Goal: Check status: Check status

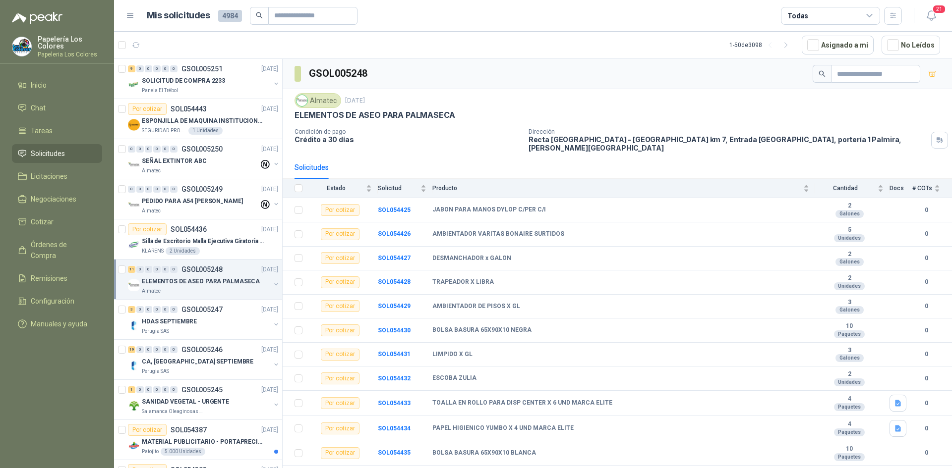
click at [480, 109] on div "Almatec [DATE] ELEMENTOS DE ASEO PARA PALMASECA" at bounding box center [616, 106] width 645 height 27
click at [225, 78] on div "SOLICITUD DE COMPRA 2233" at bounding box center [206, 81] width 128 height 12
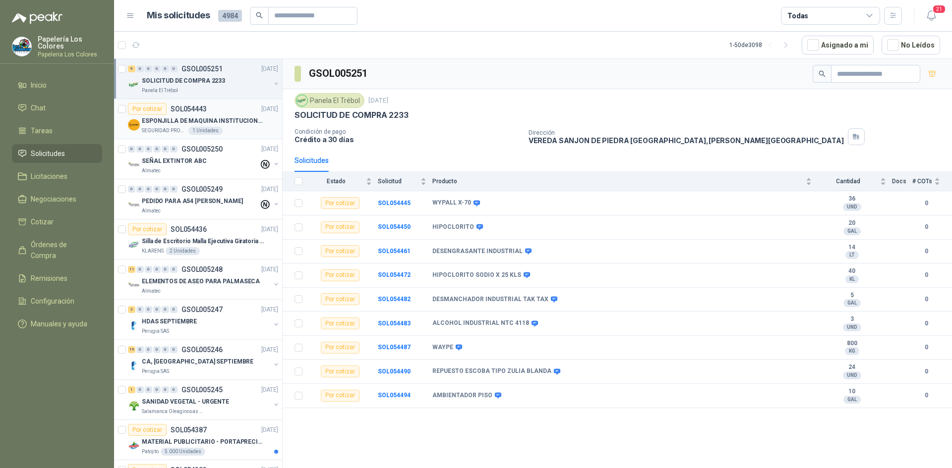
click at [231, 104] on div "Por cotizar SOL054443 [DATE]" at bounding box center [203, 109] width 150 height 12
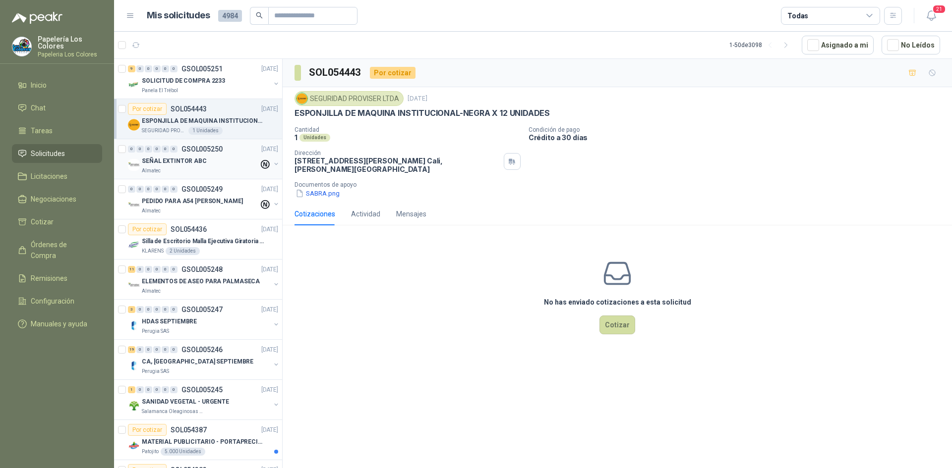
click at [234, 148] on div "0 0 0 0 0 0 GSOL005250 [DATE]" at bounding box center [204, 149] width 152 height 12
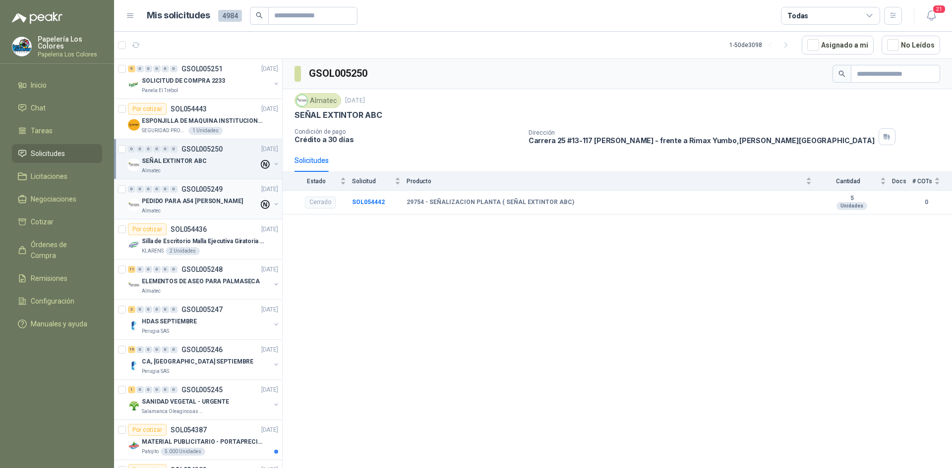
click at [233, 189] on div "0 0 0 0 0 0 GSOL005249 [DATE]" at bounding box center [204, 189] width 152 height 12
